Goal: Information Seeking & Learning: Learn about a topic

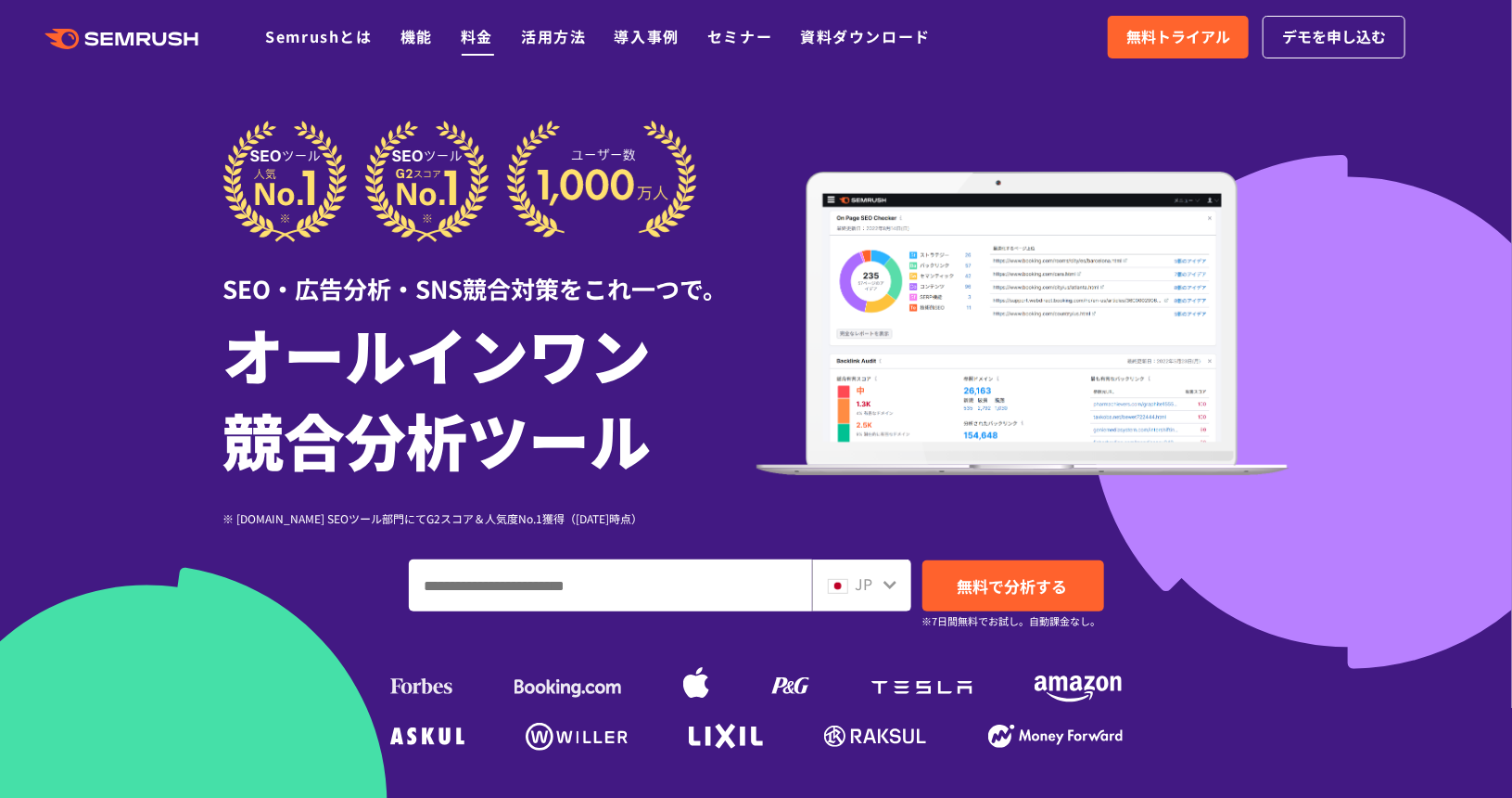
click at [463, 37] on link "料金" at bounding box center [477, 36] width 32 height 23
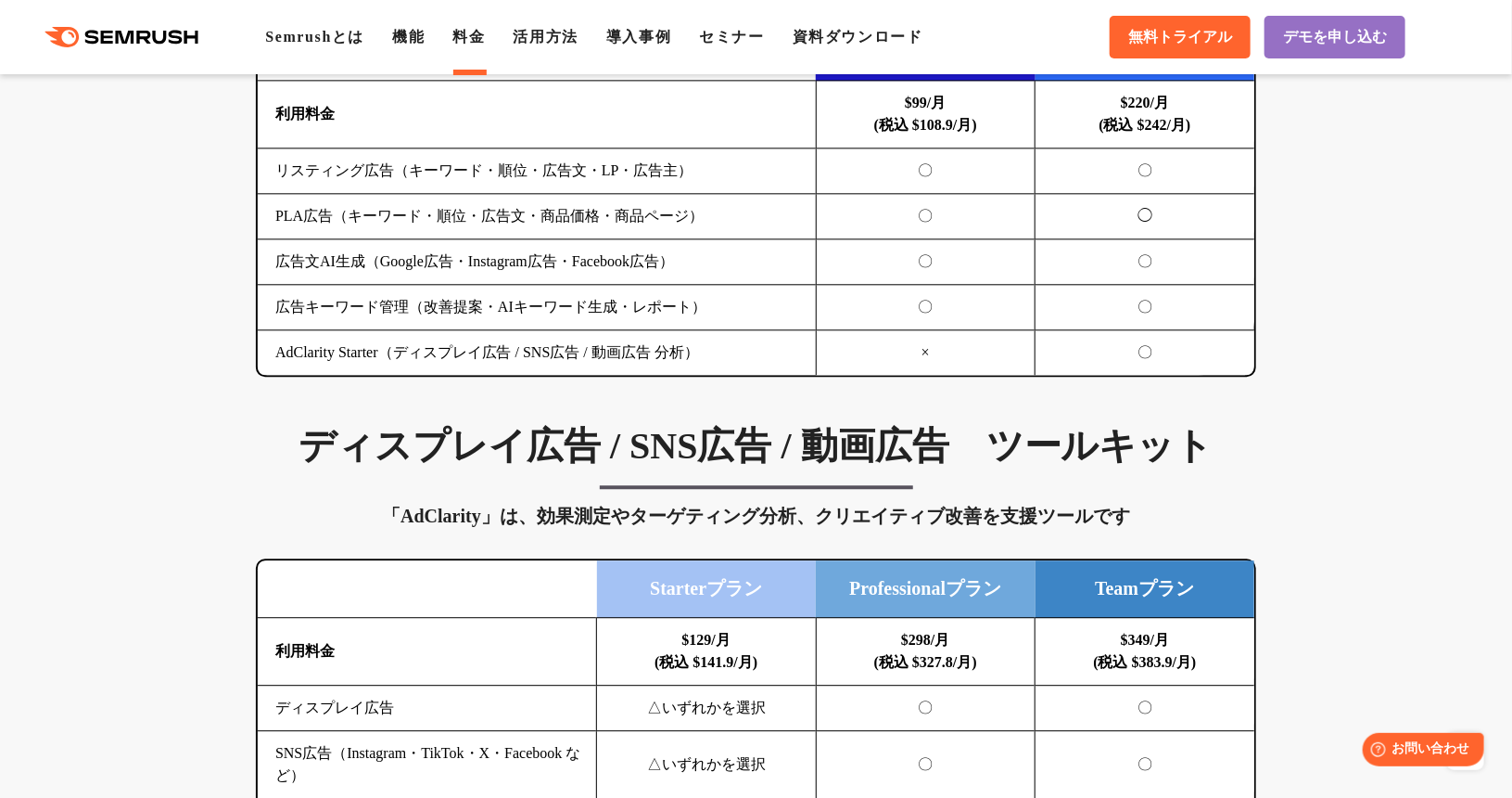
scroll to position [2133, 0]
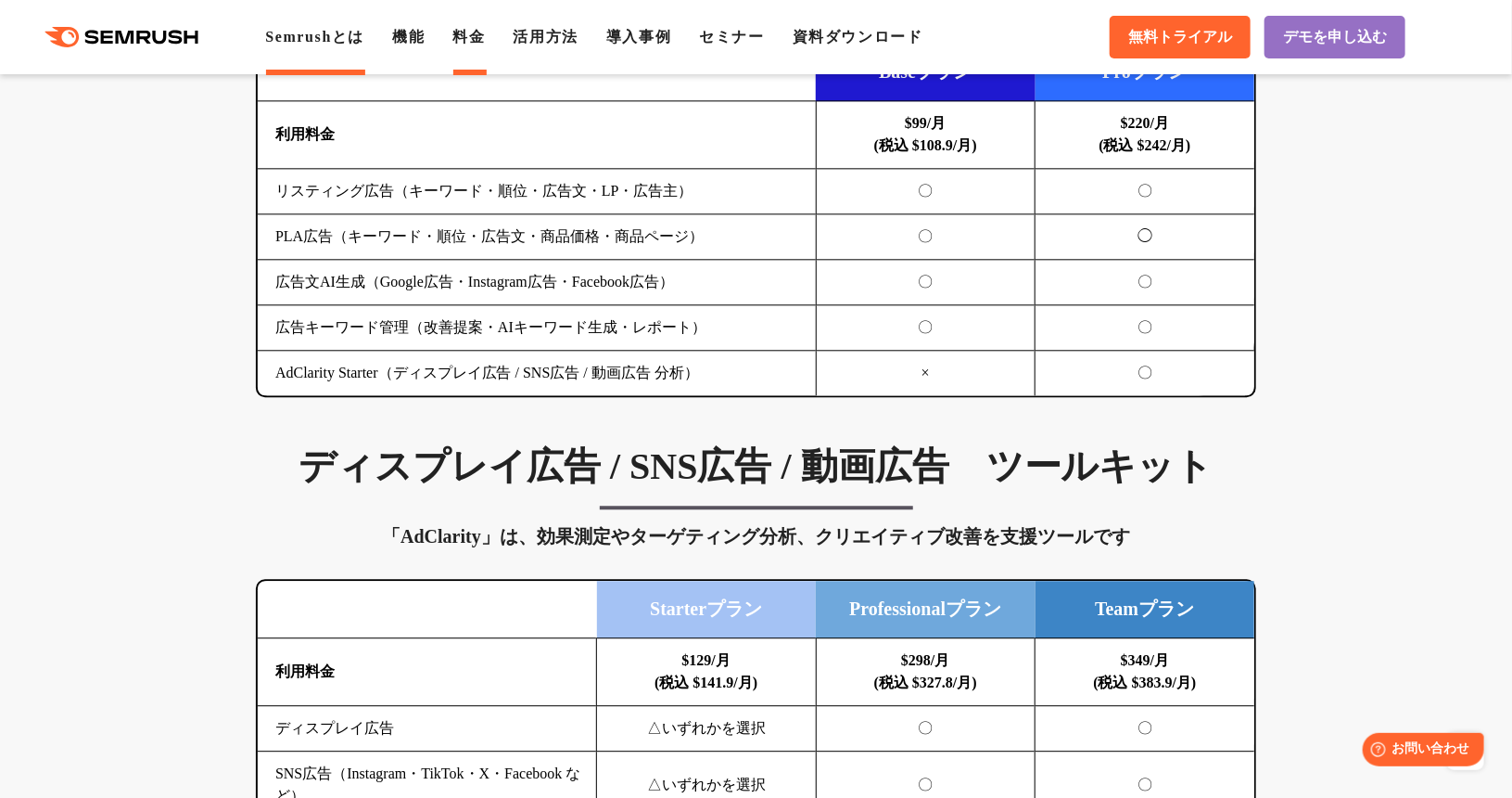
click at [340, 41] on link "Semrushとは" at bounding box center [314, 36] width 99 height 16
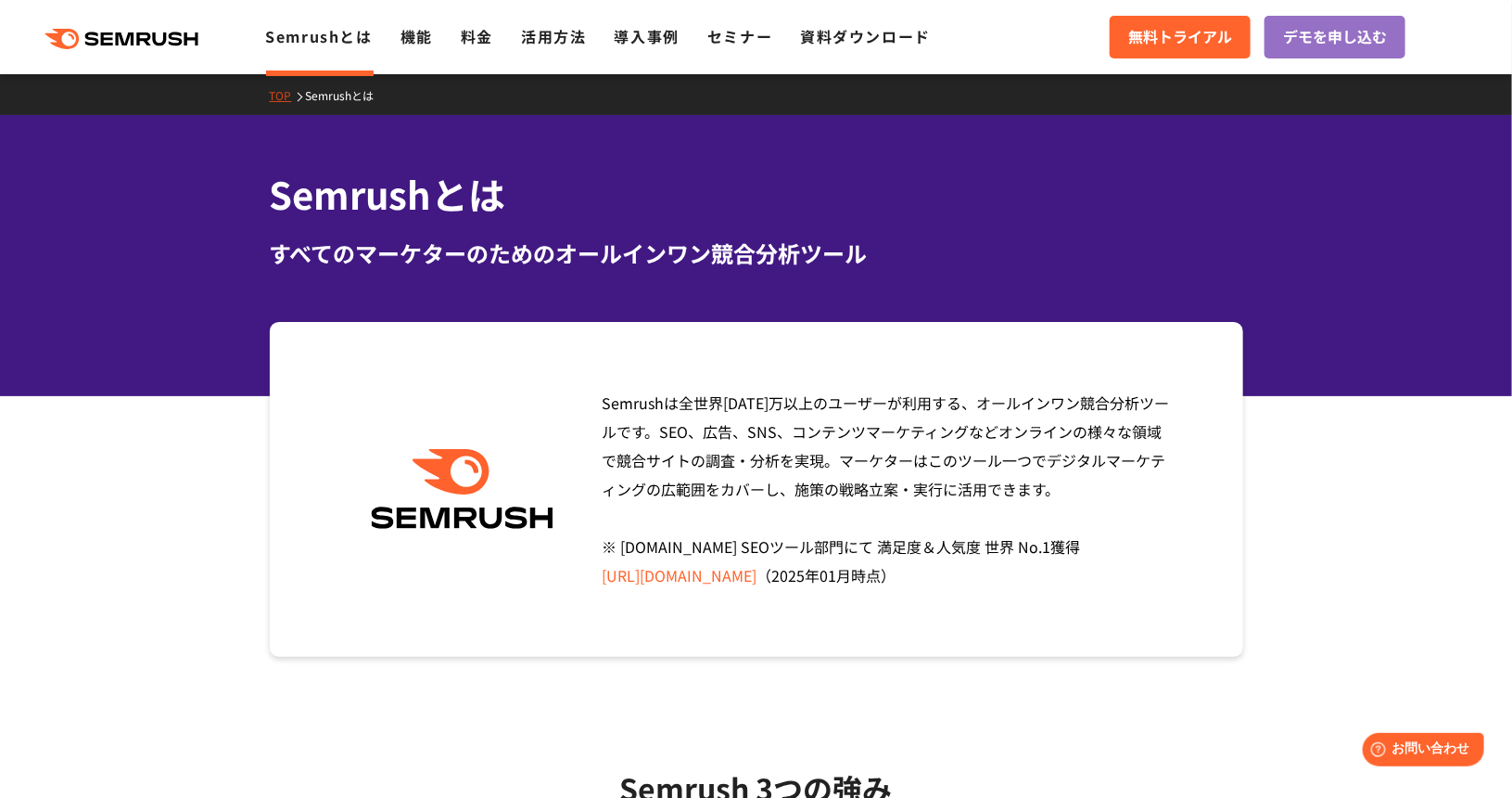
click at [160, 30] on icon ".cls {fill: #FF642D;}" at bounding box center [124, 38] width 210 height 21
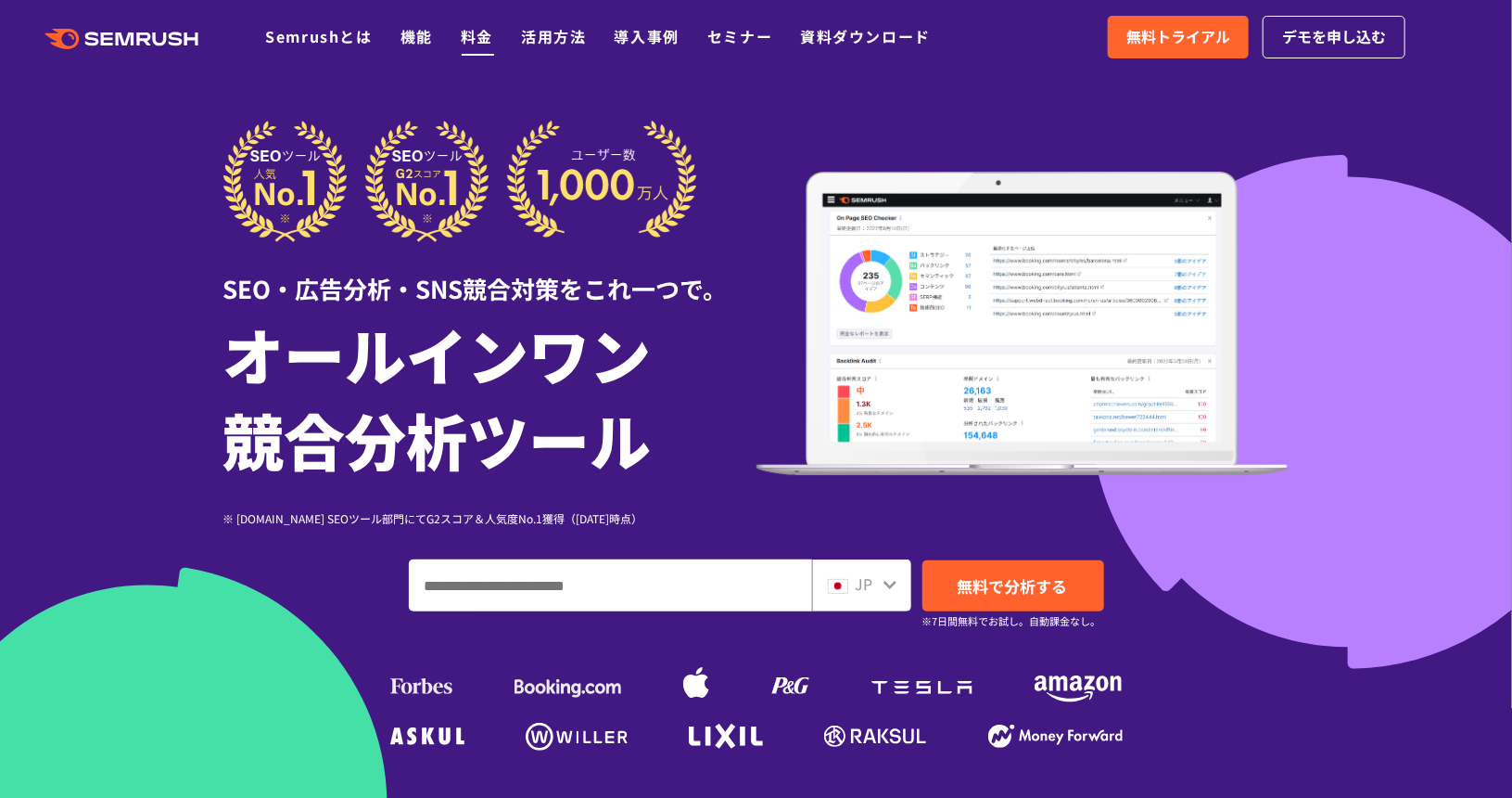
click at [492, 38] on link "料金" at bounding box center [477, 36] width 32 height 23
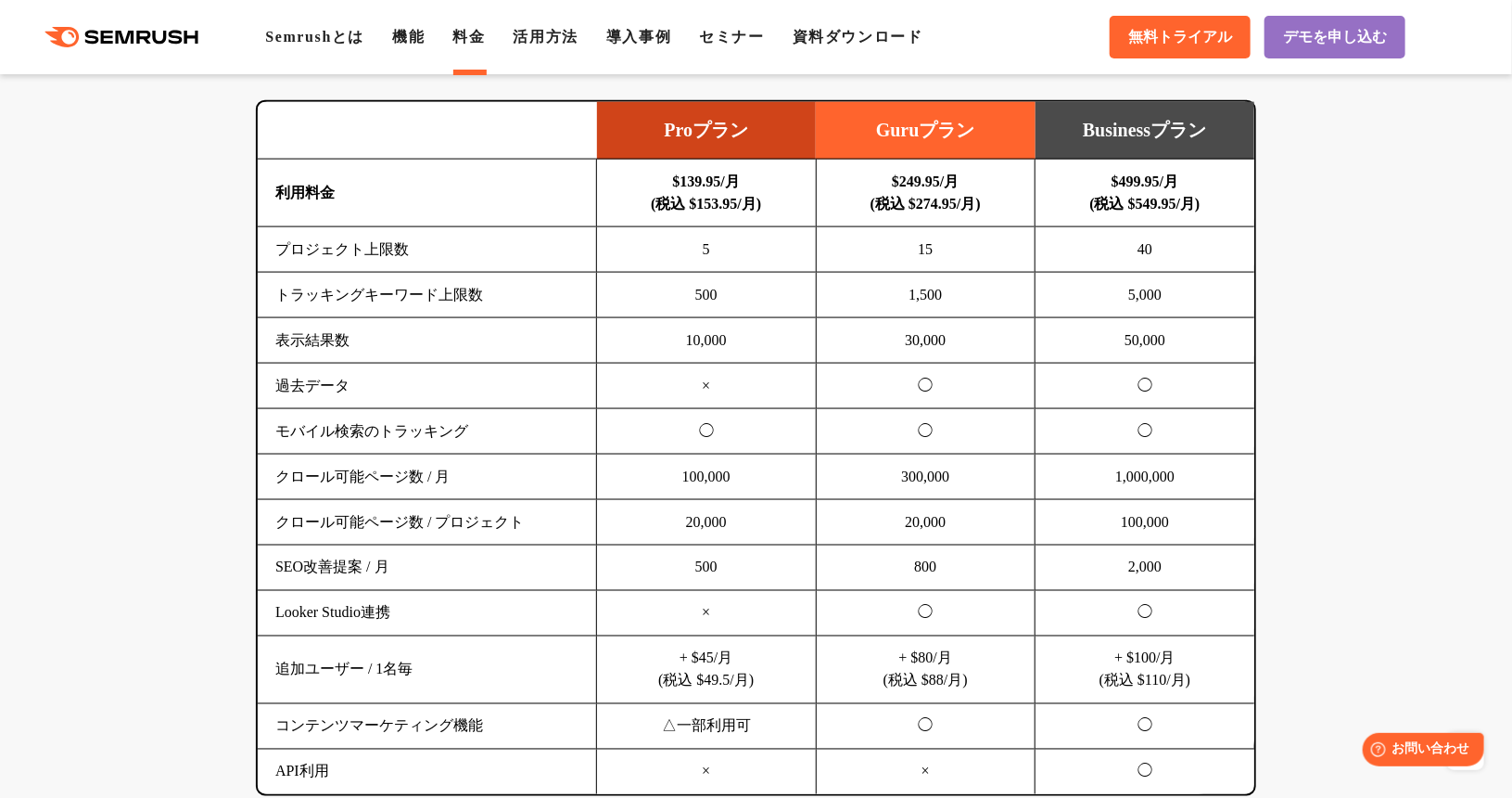
scroll to position [1205, 0]
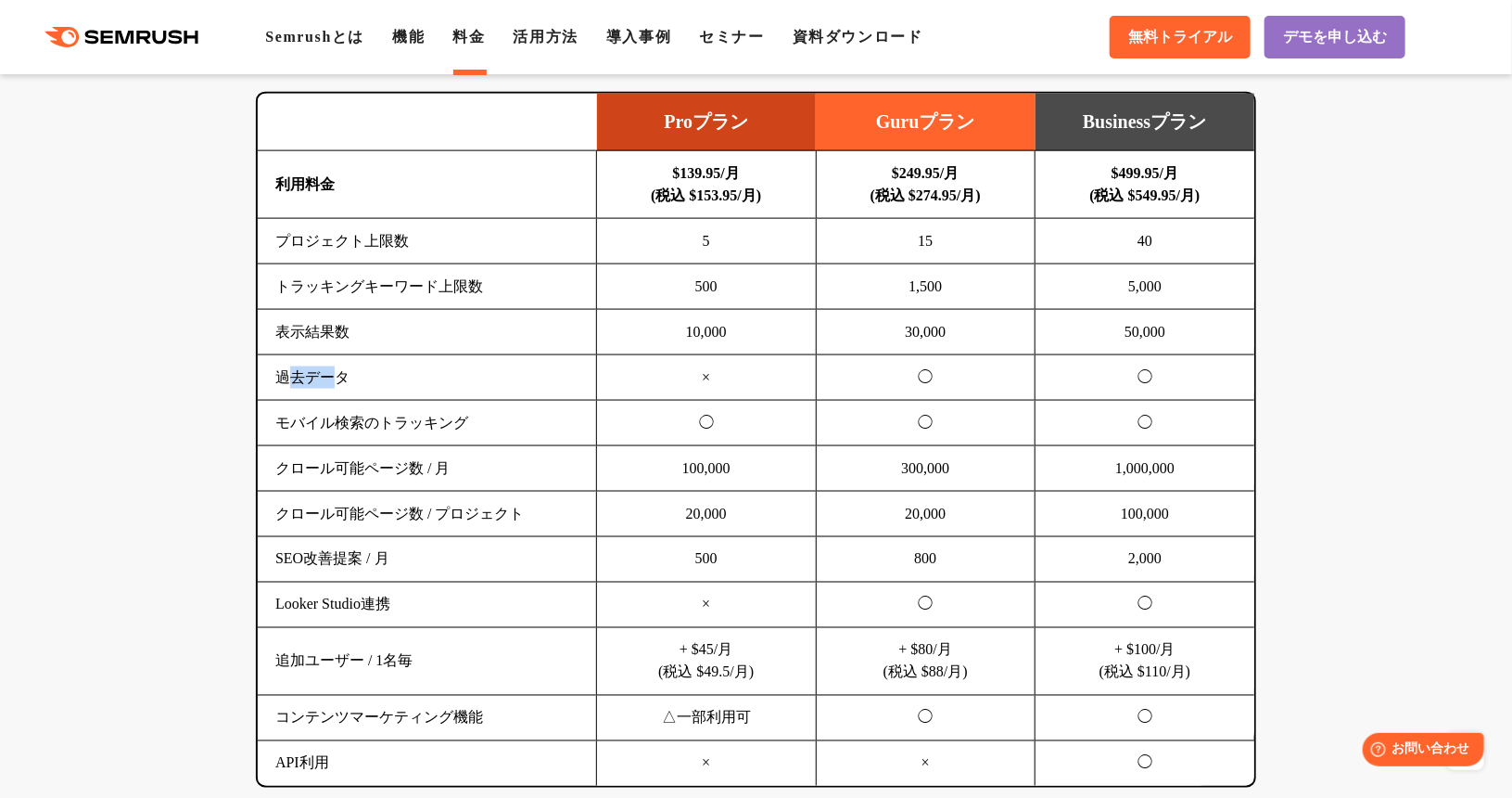
drag, startPoint x: 331, startPoint y: 378, endPoint x: 283, endPoint y: 373, distance: 48.3
click at [284, 373] on td "過去データ" at bounding box center [428, 378] width 339 height 45
drag, startPoint x: 693, startPoint y: 238, endPoint x: 723, endPoint y: 287, distance: 57.5
click at [723, 287] on tbody "利用料金 $139.95/月 (税込 $153.95/月) $249.95/月 (税込 $274.95/月) $499.95/月 (税込 $549.95/月)…" at bounding box center [756, 468] width 997 height 635
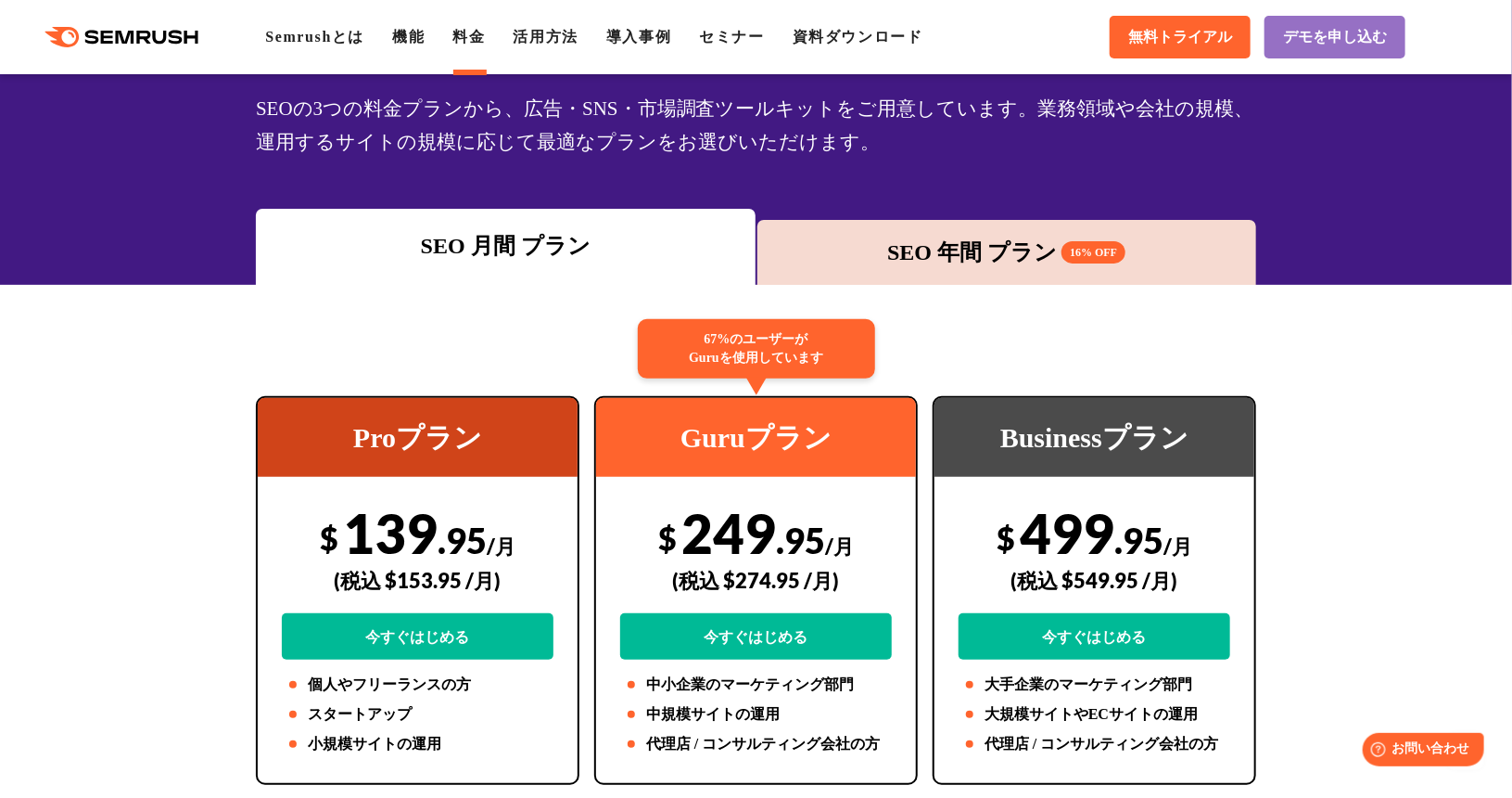
scroll to position [0, 0]
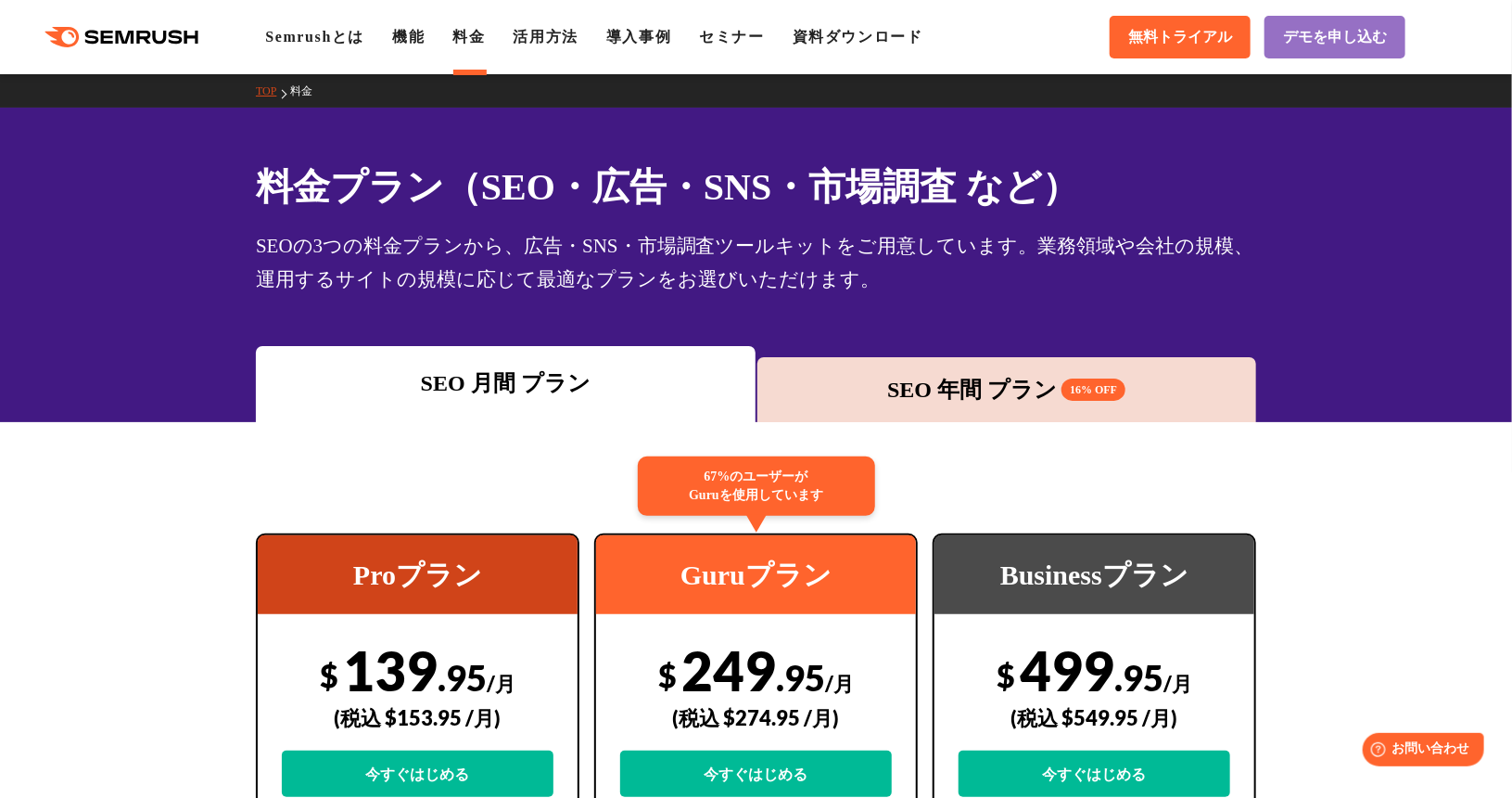
click at [887, 390] on div "SEO 年間 プラン 16% OFF" at bounding box center [1007, 390] width 481 height 33
